Goal: Information Seeking & Learning: Learn about a topic

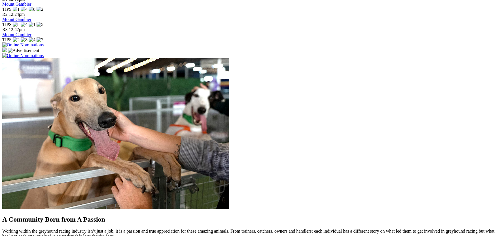
scroll to position [396, 0]
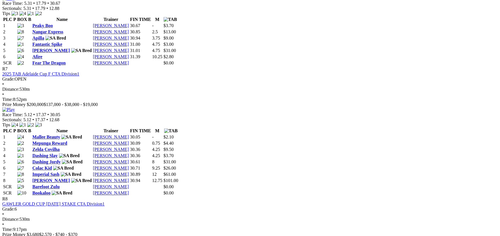
scroll to position [934, 0]
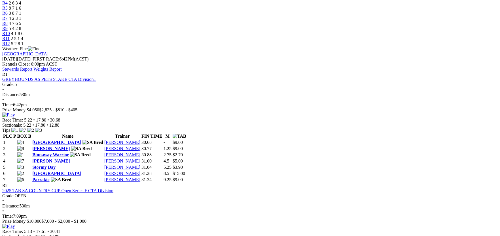
scroll to position [0, 0]
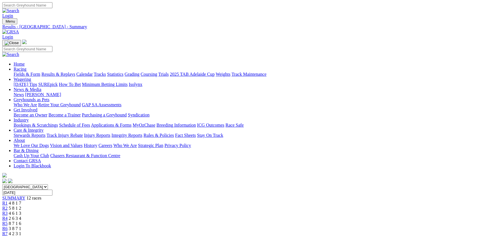
click at [142, 133] on link "Integrity Reports" at bounding box center [126, 135] width 31 height 5
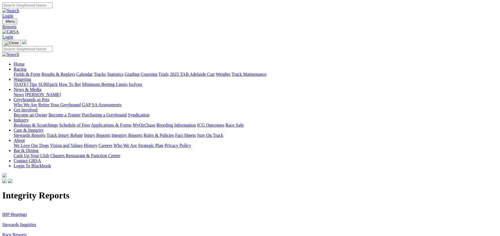
click at [27, 212] on link "IHP Hearings" at bounding box center [14, 214] width 25 height 5
click at [36, 223] on link "Stewards Inquiries" at bounding box center [19, 225] width 34 height 5
